Goal: Task Accomplishment & Management: Manage account settings

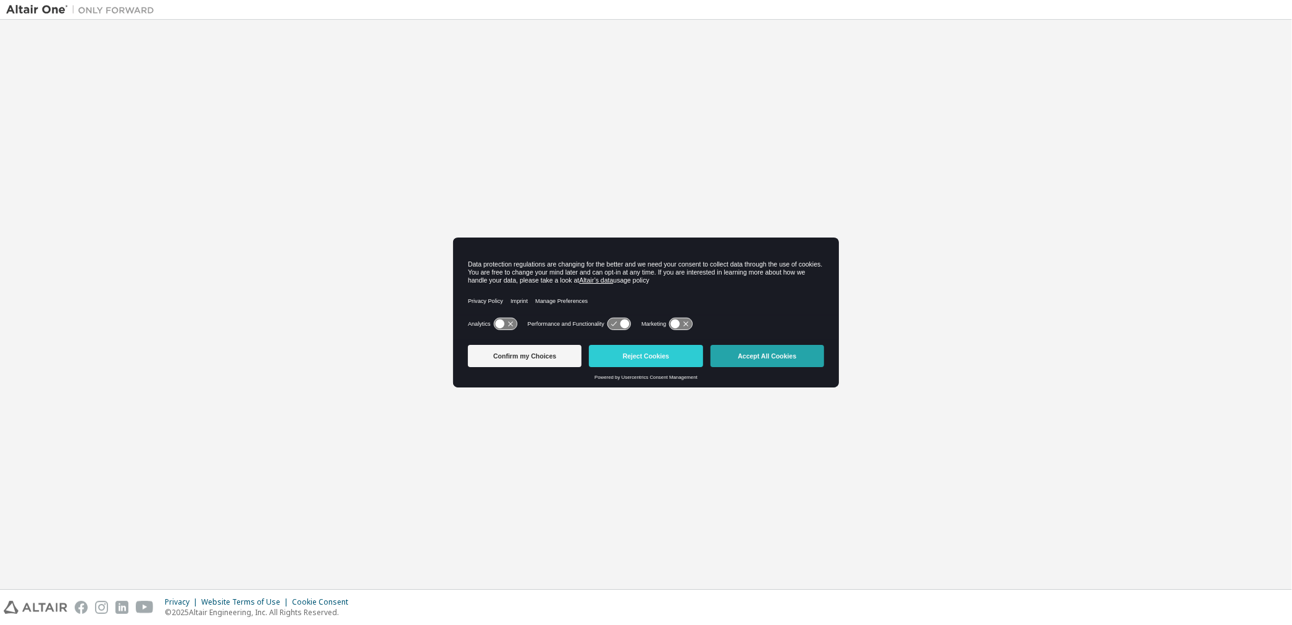
click at [735, 353] on button "Accept All Cookies" at bounding box center [768, 356] width 114 height 22
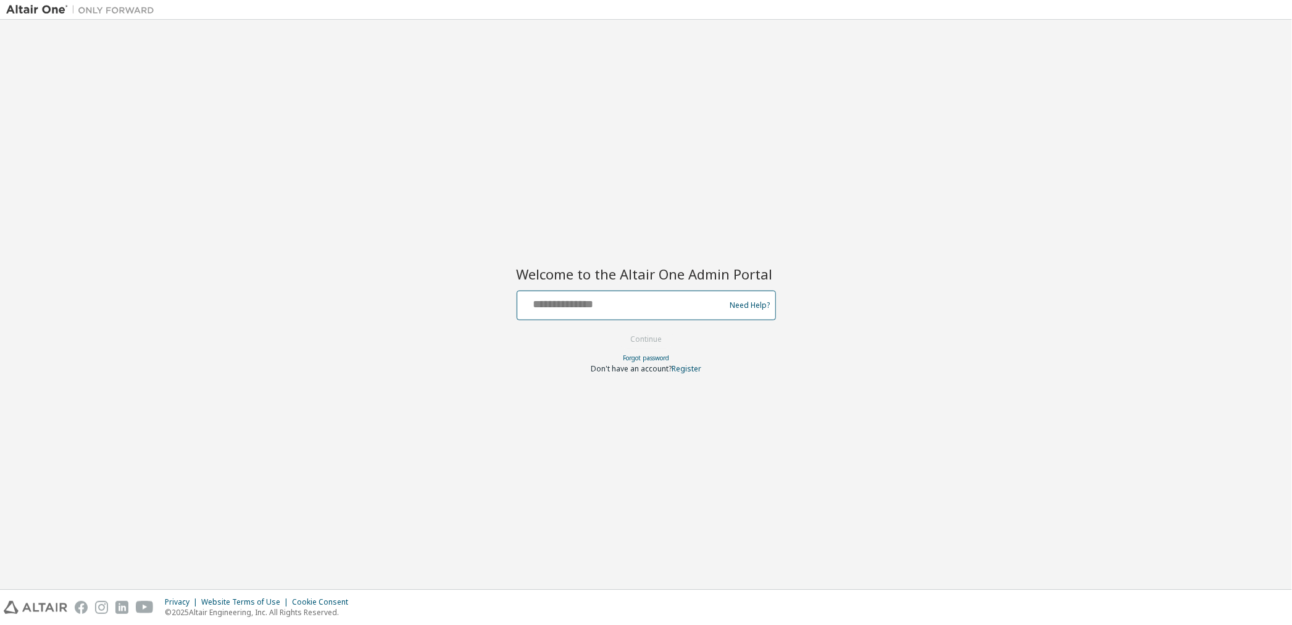
click at [605, 305] on input "text" at bounding box center [623, 303] width 202 height 18
type input "**********"
click at [637, 337] on button "Continue" at bounding box center [645, 339] width 57 height 19
